Goal: Task Accomplishment & Management: Complete application form

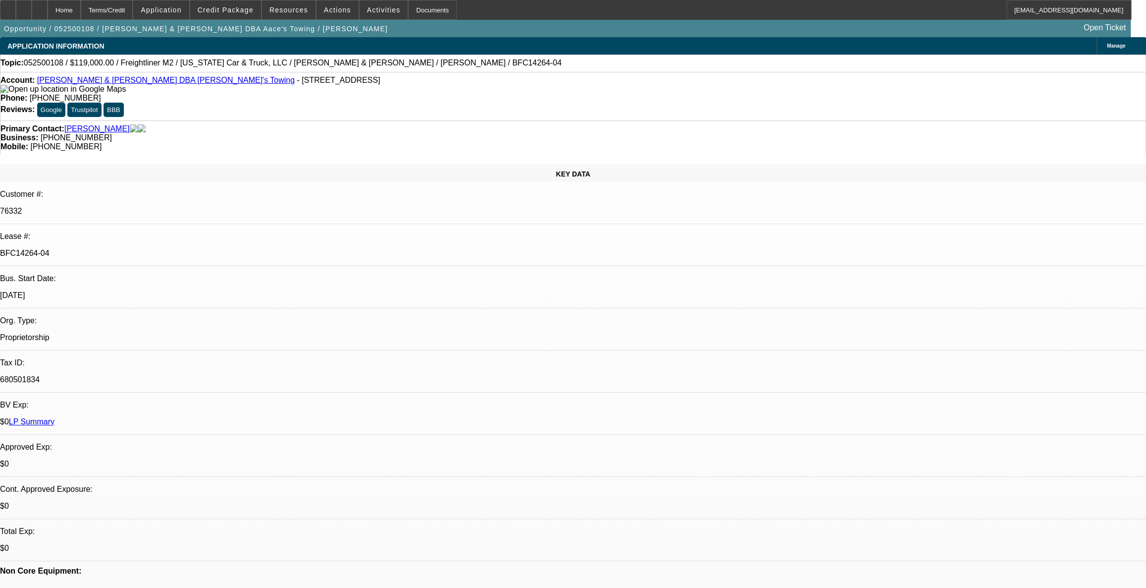
select select "0"
select select "0.1"
select select "0"
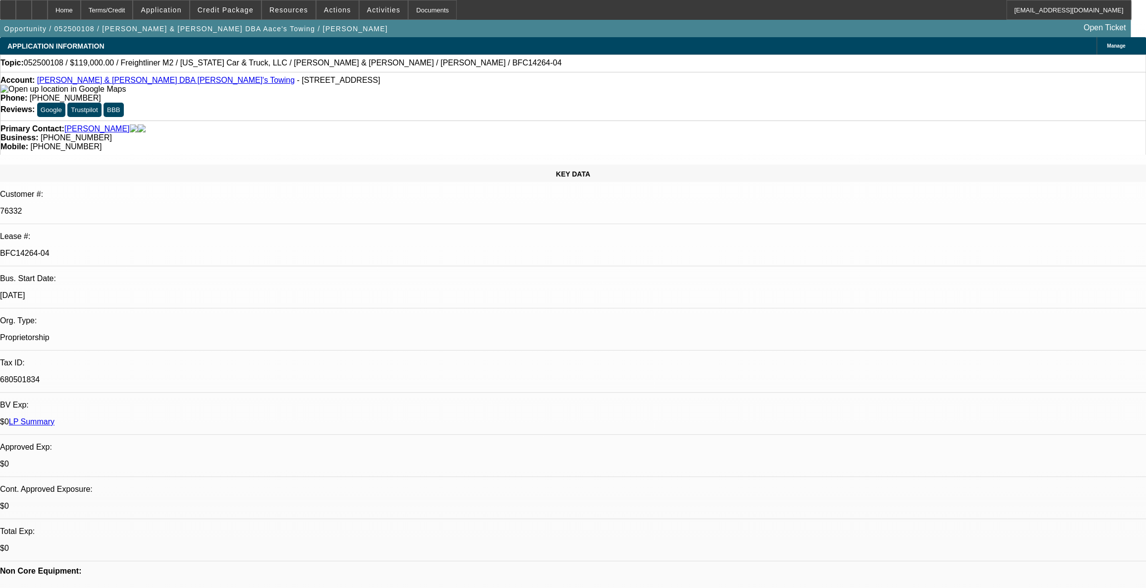
select select "0.1"
select select "0"
select select "0.1"
select select "0"
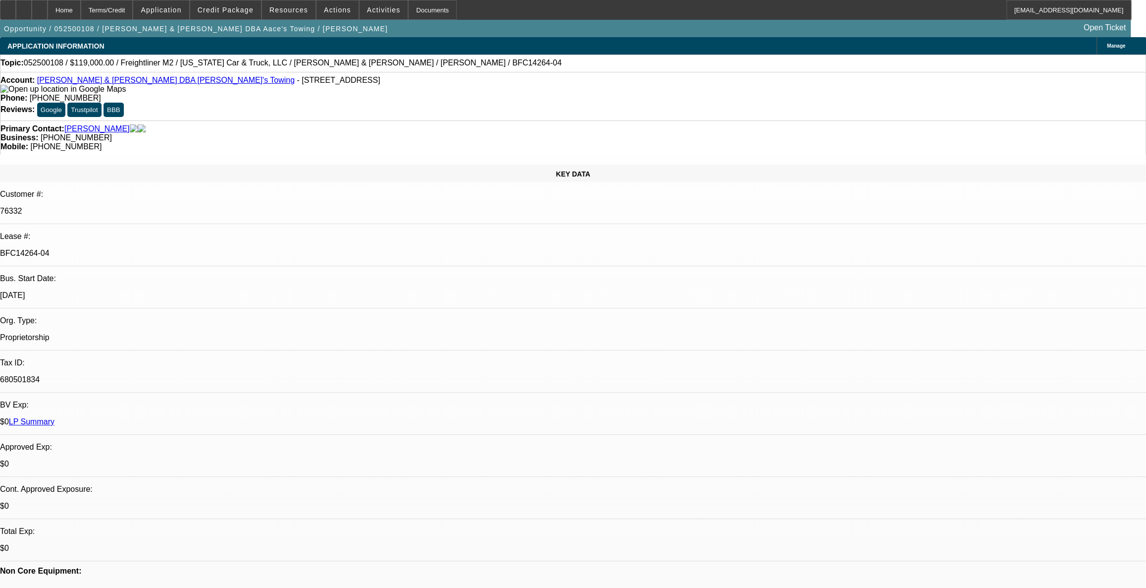
select select "0"
select select "0.1"
select select "1"
select select "2"
select select "4"
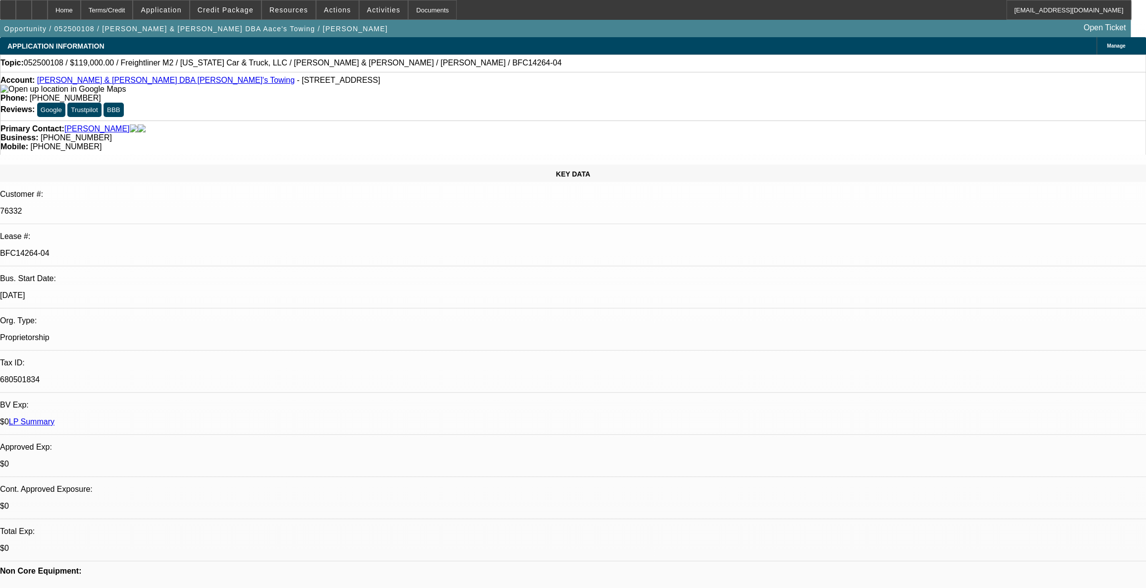
select select "1"
select select "2"
select select "4"
select select "1"
select select "2"
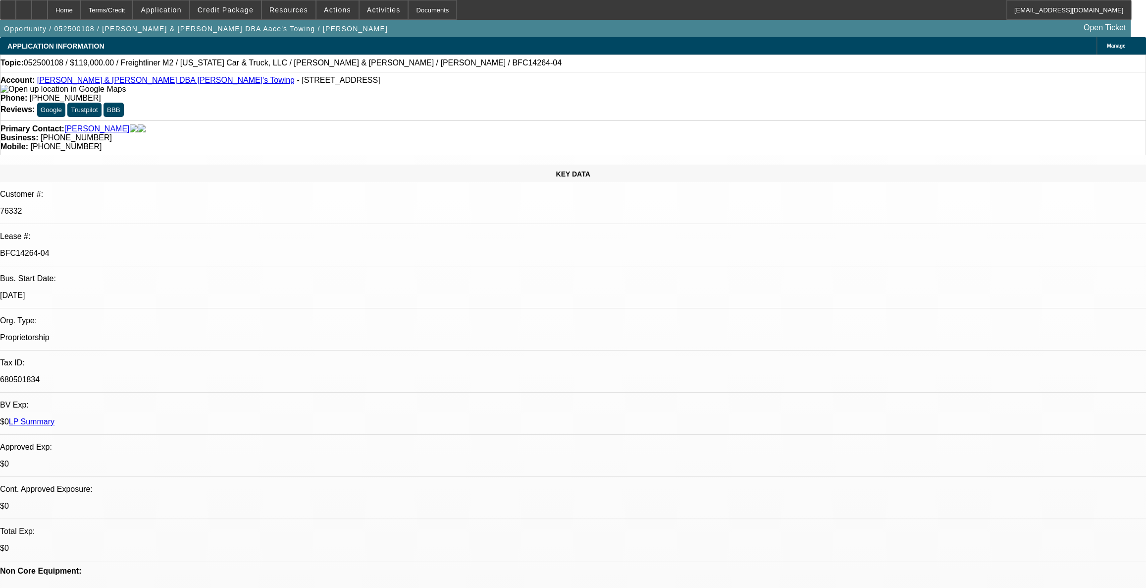
select select "4"
select select "1"
select select "2"
select select "4"
drag, startPoint x: 175, startPoint y: 84, endPoint x: 134, endPoint y: 83, distance: 41.6
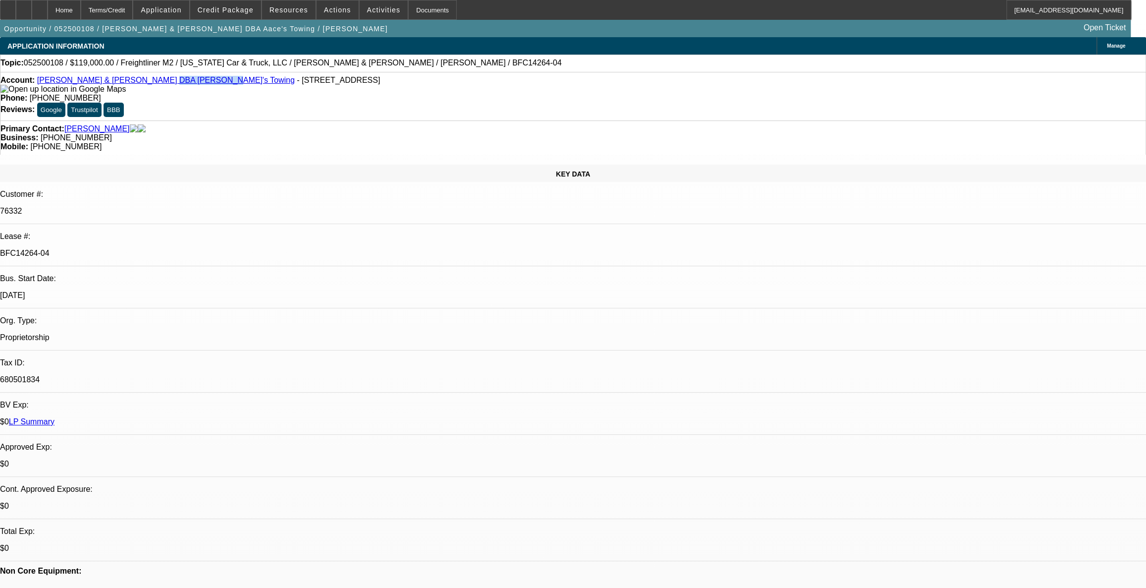
click at [134, 83] on div "Account: [PERSON_NAME] & [PERSON_NAME] DBA Aace's Towing - [STREET_ADDRESS]" at bounding box center [572, 85] width 1145 height 18
copy link "[PERSON_NAME]'s Towing"
